Goal: Information Seeking & Learning: Learn about a topic

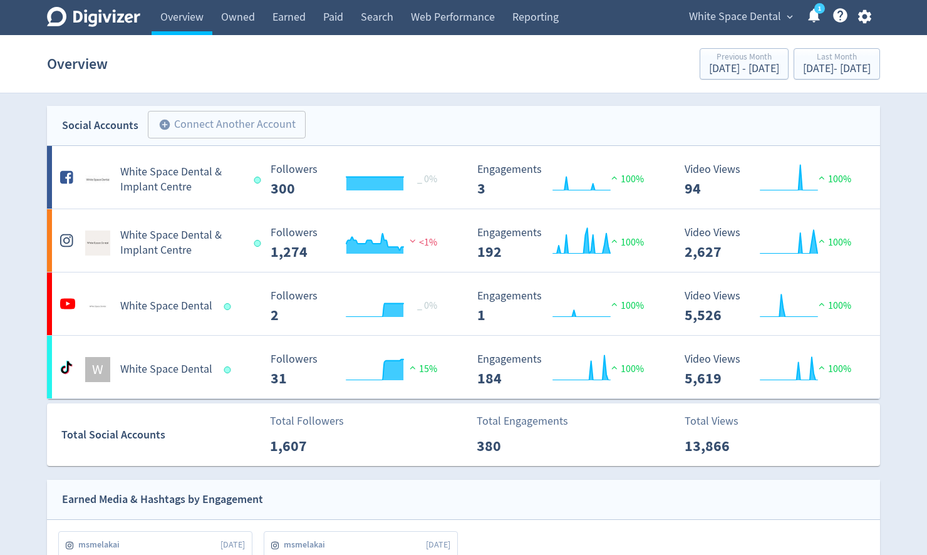
click at [811, 68] on div "[DATE] - [DATE]" at bounding box center [837, 68] width 68 height 11
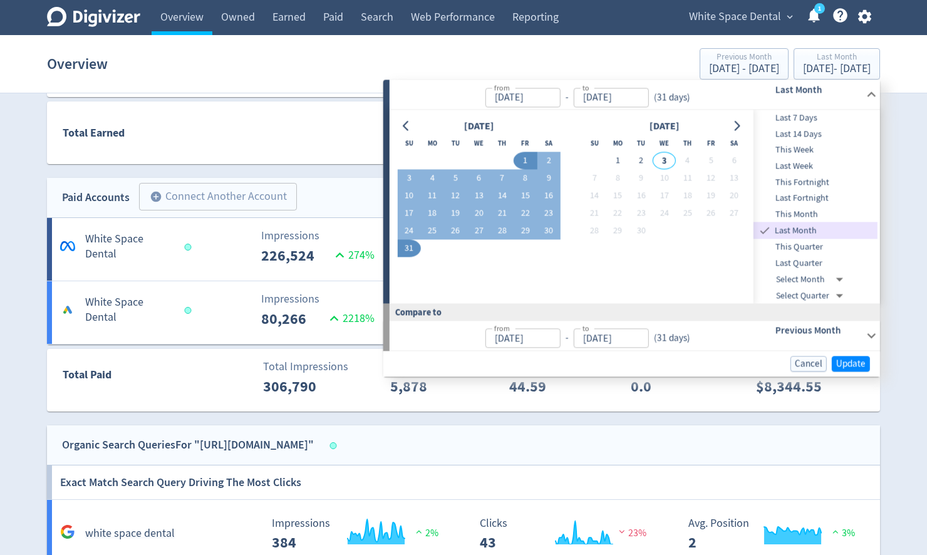
click at [900, 167] on div "Digivizer Logo [PERSON_NAME] Logo Overview Owned Earned Paid Search Web Perform…" at bounding box center [463, 189] width 927 height 1756
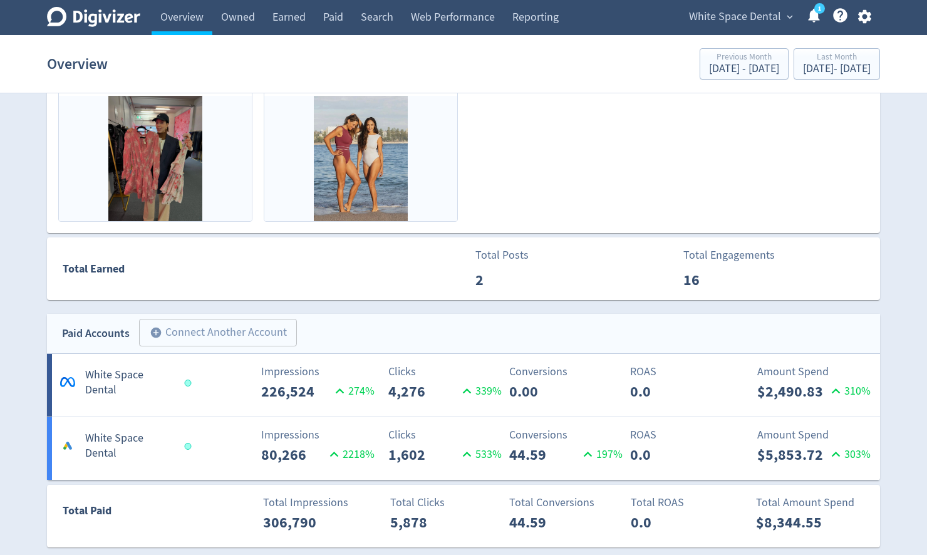
scroll to position [538, 0]
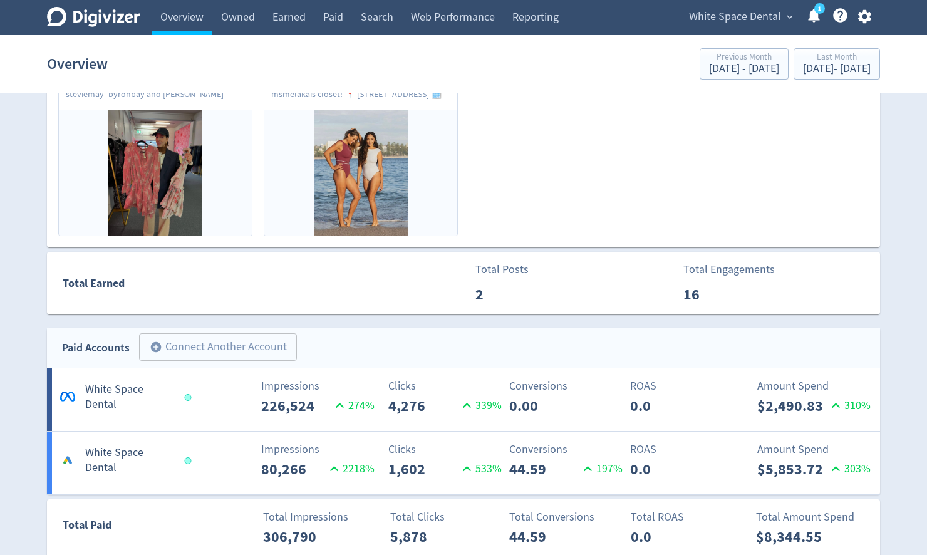
click at [714, 14] on span "White Space Dental" at bounding box center [735, 17] width 92 height 20
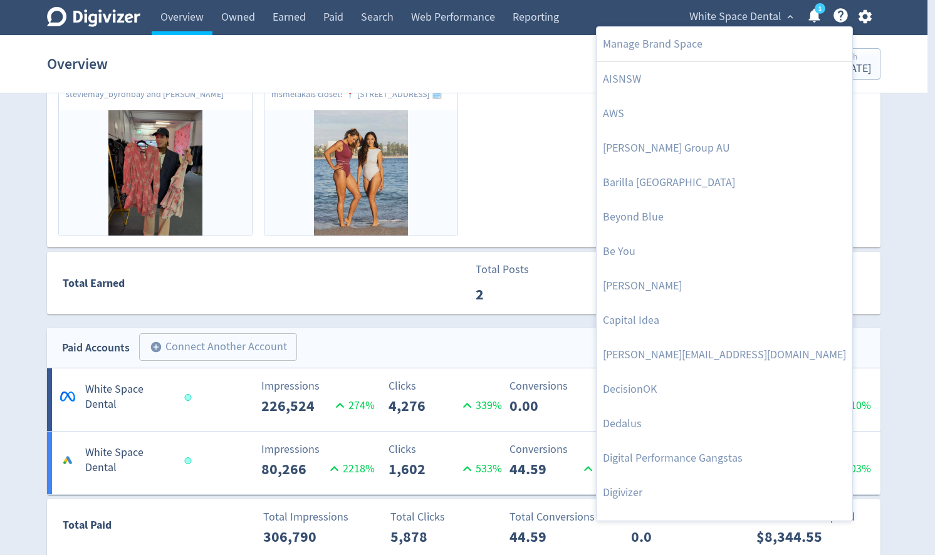
click at [494, 192] on div at bounding box center [467, 277] width 935 height 555
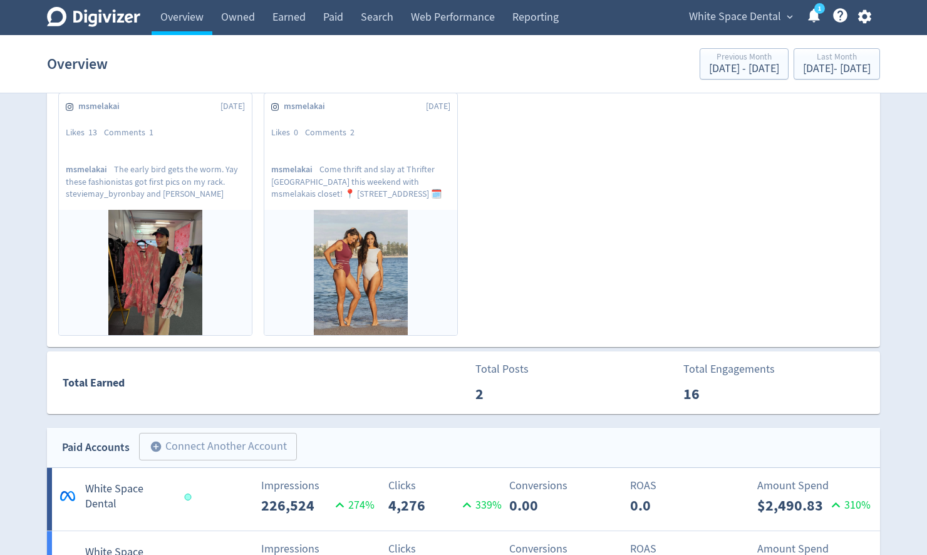
scroll to position [438, 0]
click at [341, 185] on p "msmelakai Come thrift and slay at [GEOGRAPHIC_DATA] [GEOGRAPHIC_DATA] this week…" at bounding box center [360, 181] width 179 height 35
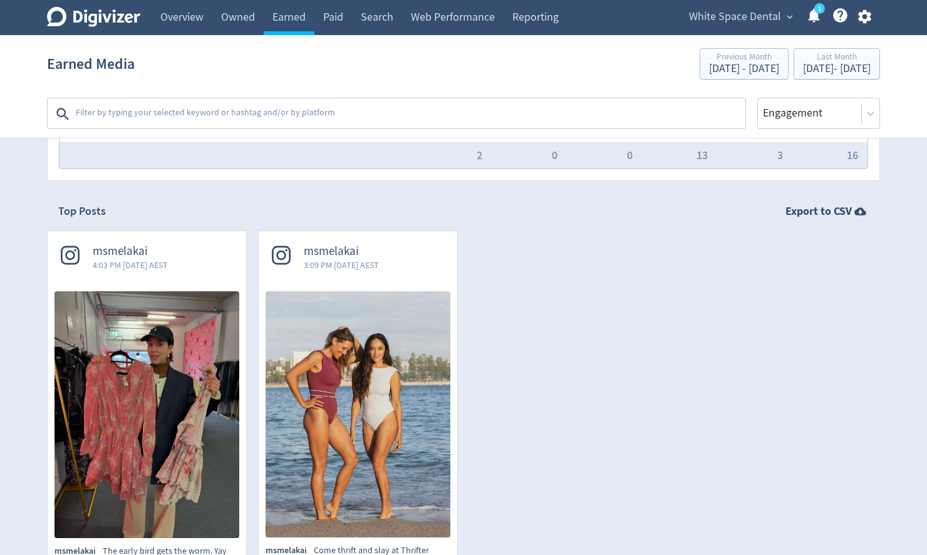
scroll to position [301, 0]
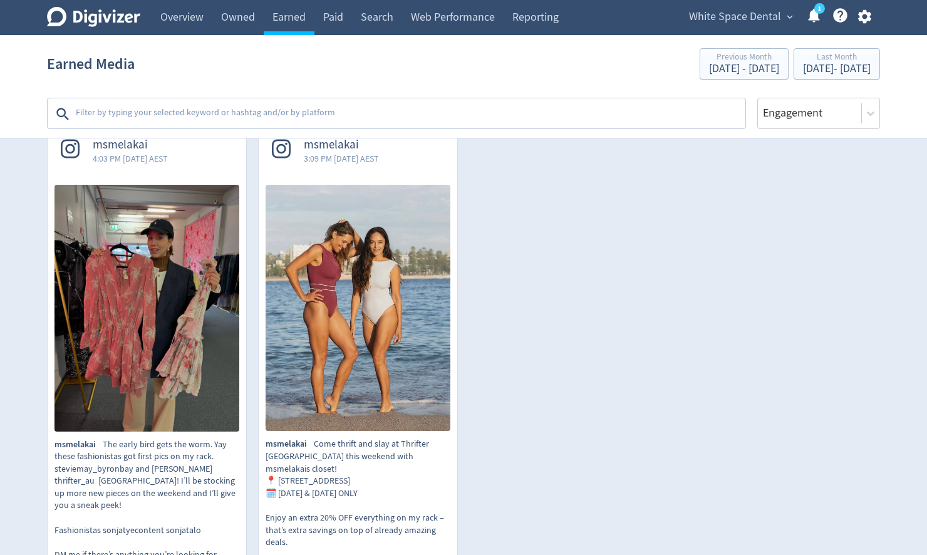
click at [348, 301] on img at bounding box center [358, 308] width 185 height 246
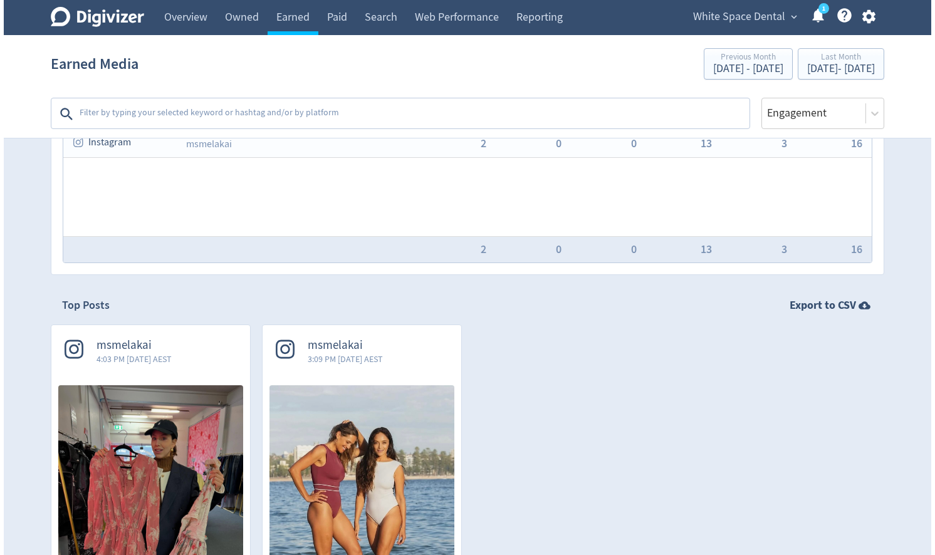
scroll to position [0, 0]
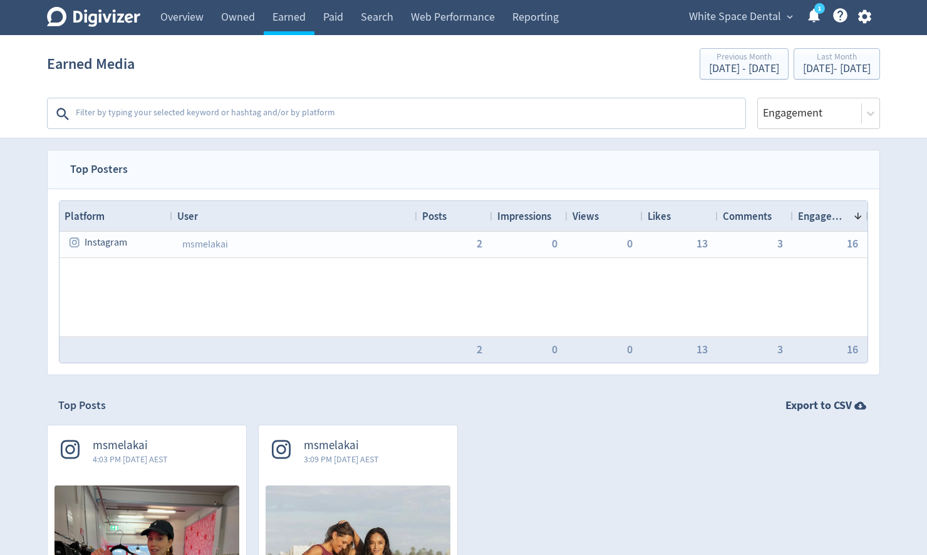
click at [755, 19] on span "White Space Dental" at bounding box center [735, 17] width 92 height 20
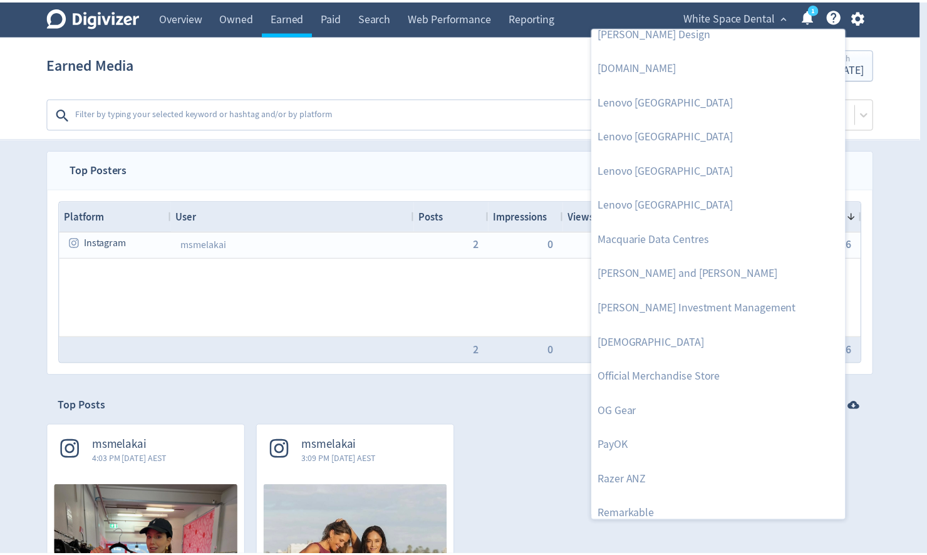
scroll to position [1081, 0]
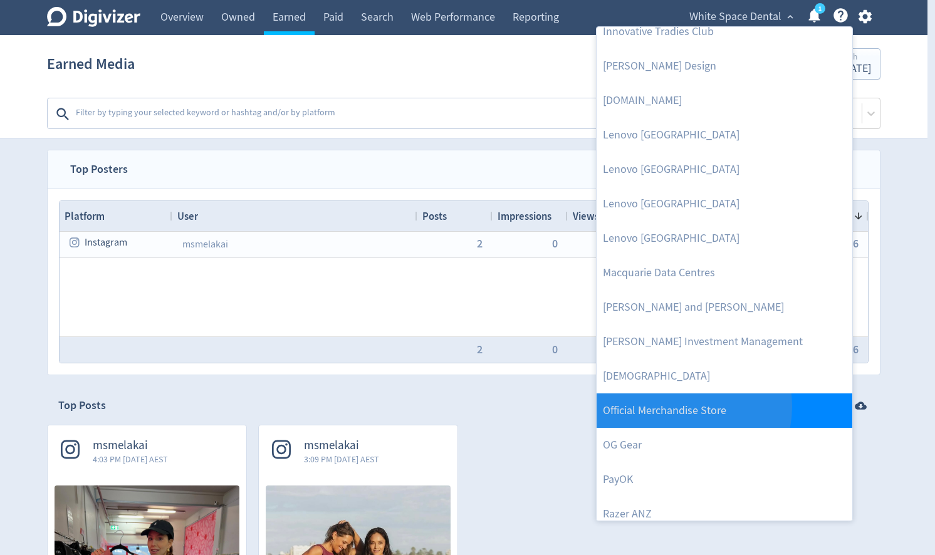
click at [682, 406] on link "Official Merchandise Store" at bounding box center [724, 410] width 256 height 34
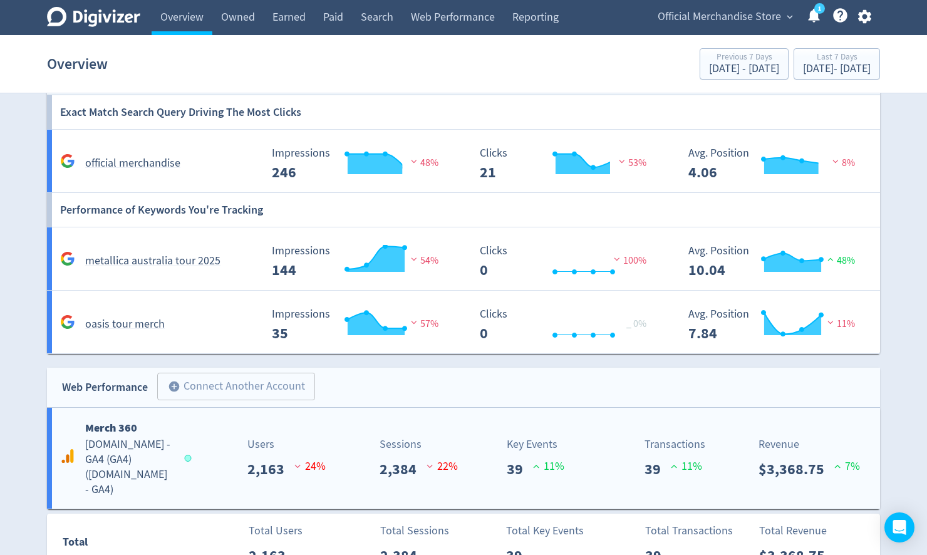
scroll to position [831, 0]
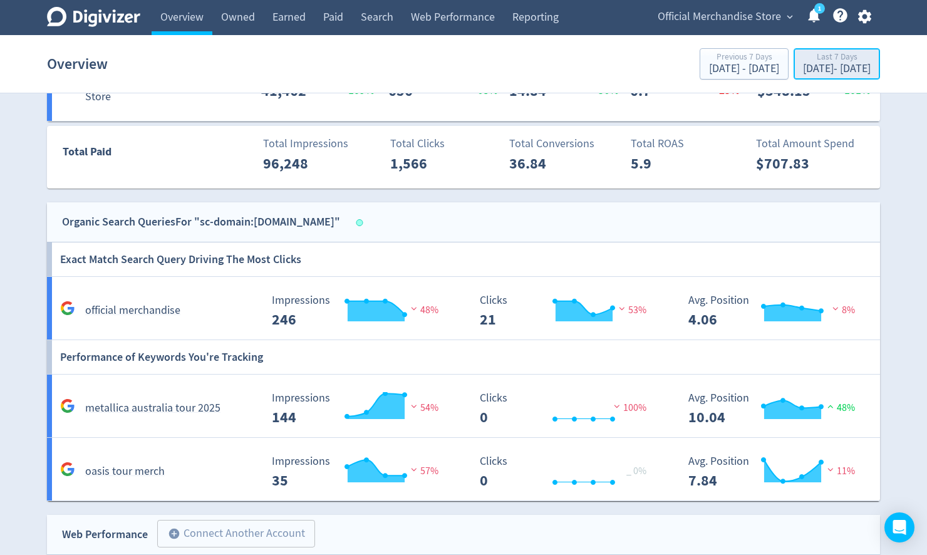
click at [816, 63] on div "Last 7 Days" at bounding box center [837, 58] width 68 height 11
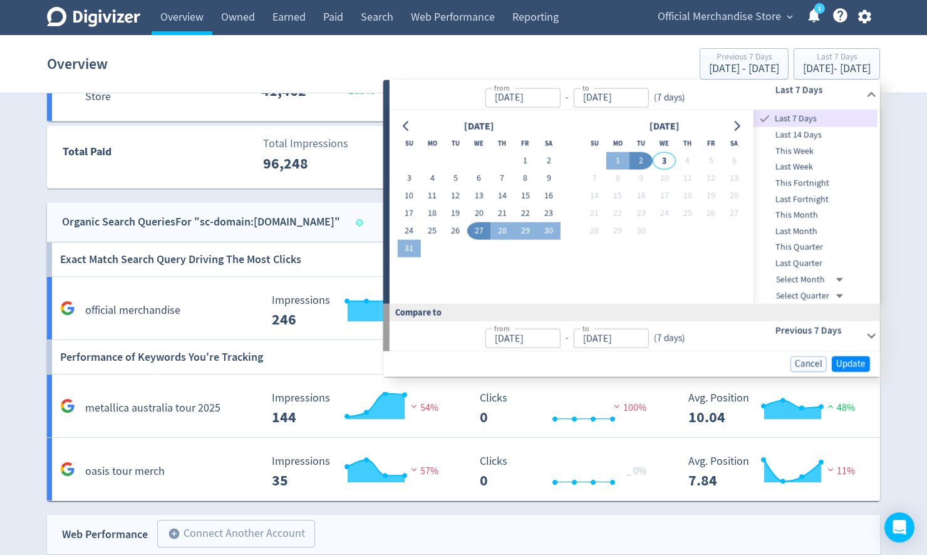
click at [792, 228] on span "Last Month" at bounding box center [816, 231] width 124 height 14
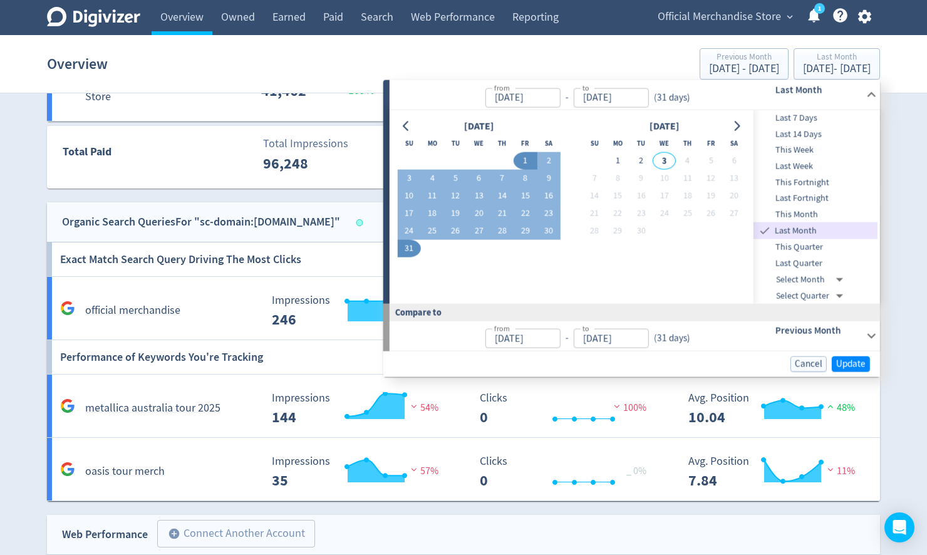
type input "[DATE]"
click at [850, 360] on span "Update" at bounding box center [850, 364] width 29 height 9
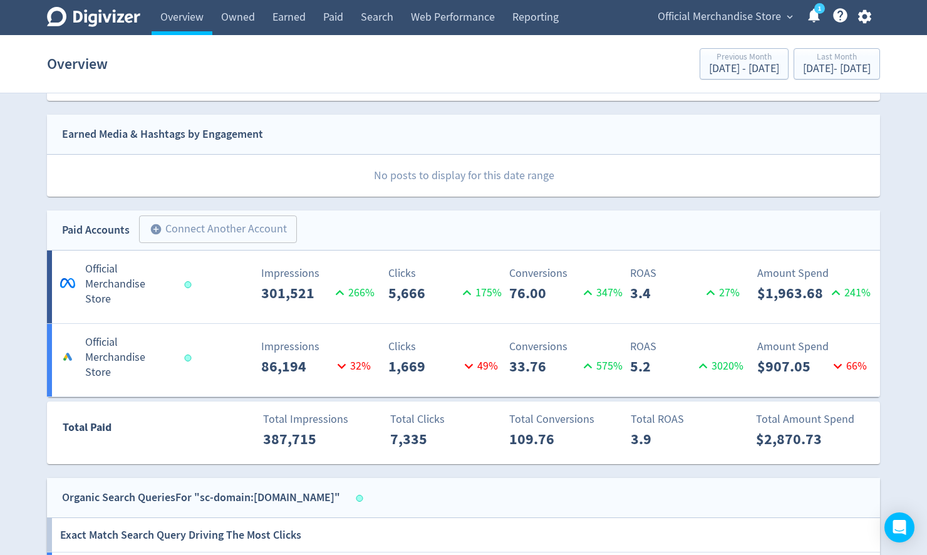
scroll to position [530, 0]
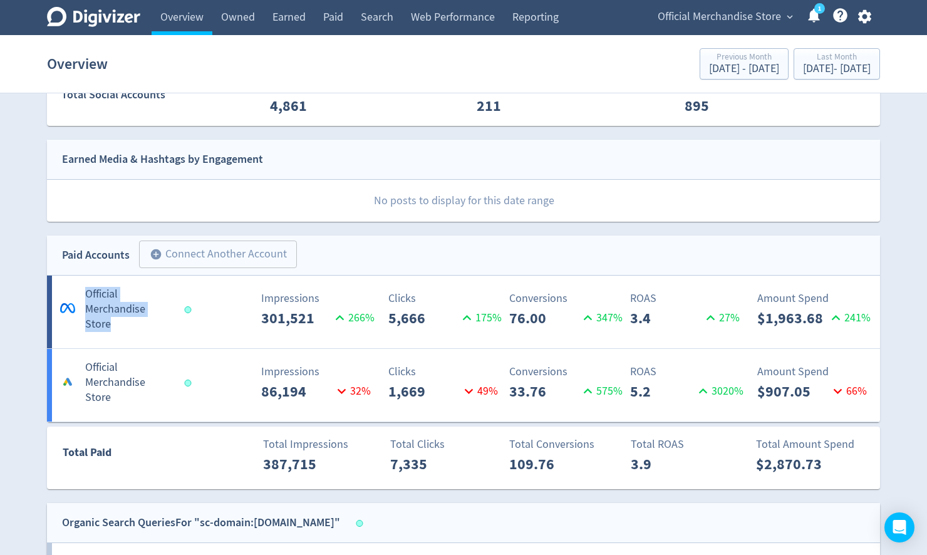
drag, startPoint x: 28, startPoint y: 288, endPoint x: 170, endPoint y: 311, distance: 144.0
click at [170, 311] on div "Digivizer Logo [PERSON_NAME] Logo Overview Owned Earned Paid Search Web Perform…" at bounding box center [463, 267] width 927 height 1594
